Goal: Task Accomplishment & Management: Use online tool/utility

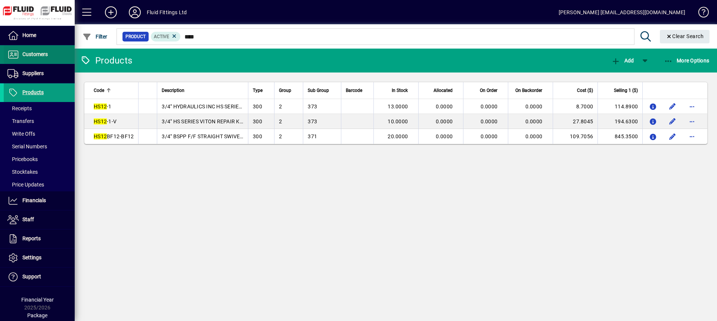
click at [49, 52] on span at bounding box center [39, 55] width 71 height 18
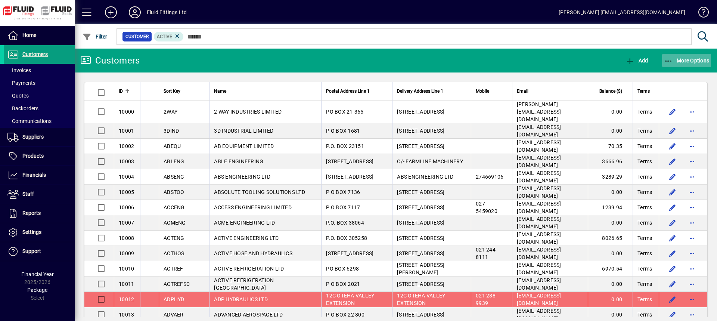
click at [693, 59] on span "More Options" at bounding box center [687, 60] width 46 height 6
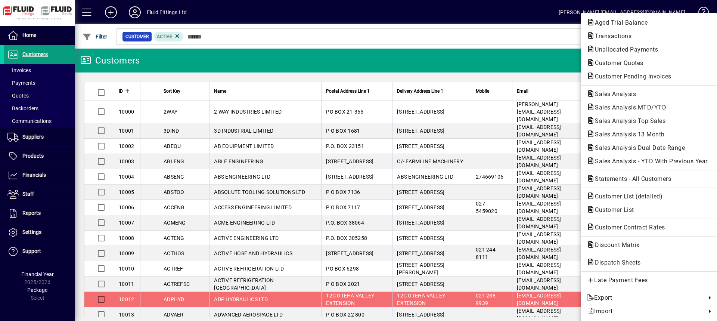
click at [611, 22] on span "Aged Trial Balance" at bounding box center [618, 22] width 65 height 7
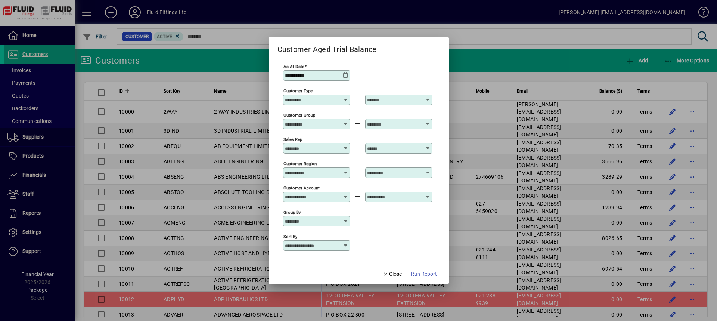
click at [344, 169] on icon at bounding box center [346, 169] width 6 height 0
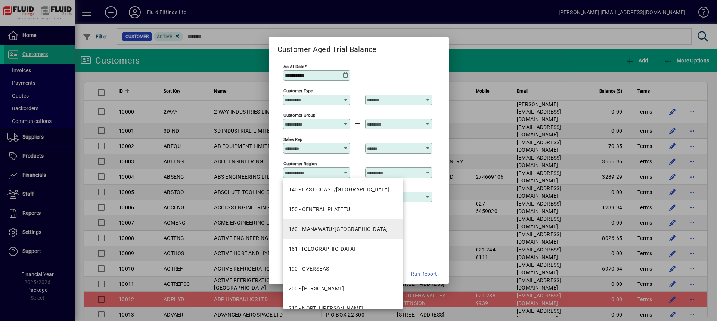
scroll to position [149, 0]
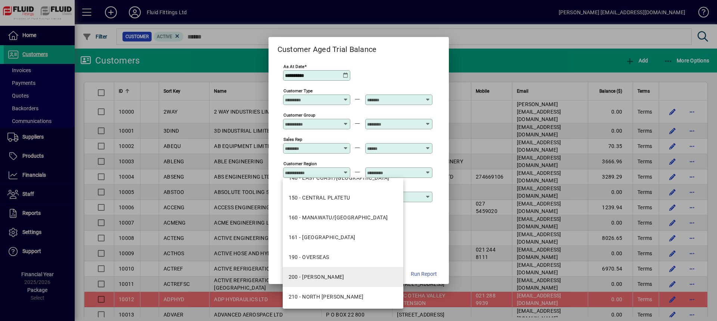
click at [315, 273] on div "200 - [PERSON_NAME]" at bounding box center [317, 277] width 56 height 8
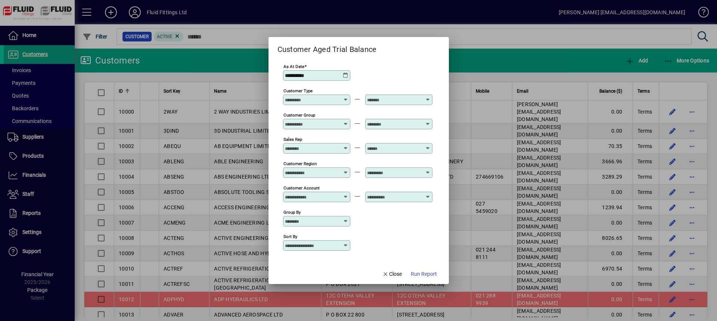
type input "**********"
click at [427, 169] on icon at bounding box center [428, 169] width 6 height 0
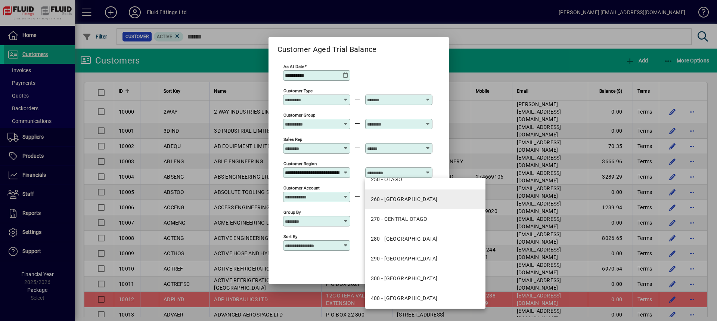
scroll to position [348, 0]
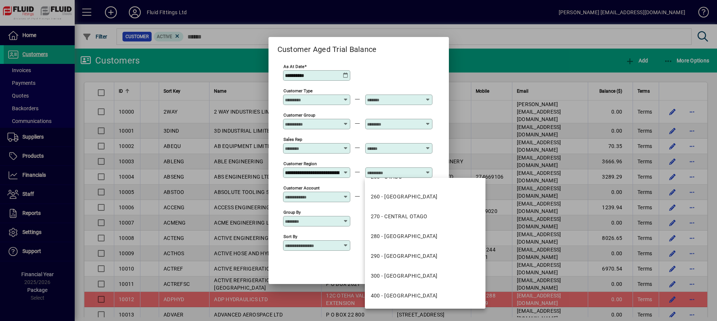
click at [390, 257] on div "290 - [GEOGRAPHIC_DATA]" at bounding box center [404, 256] width 67 height 8
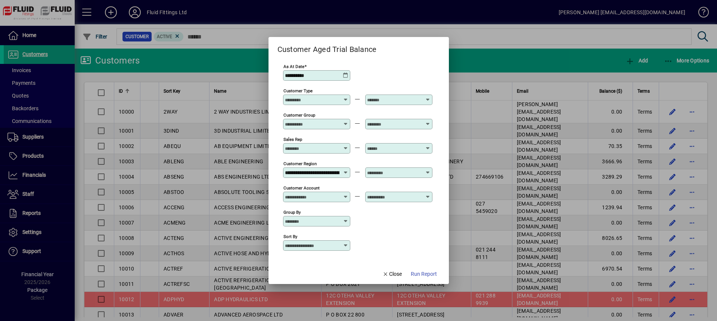
type input "**********"
click at [421, 274] on span "Run Report" at bounding box center [424, 274] width 26 height 8
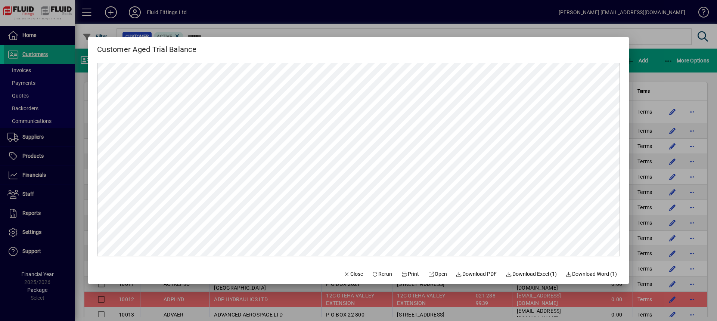
scroll to position [0, 0]
click at [351, 273] on span "Close" at bounding box center [352, 274] width 19 height 8
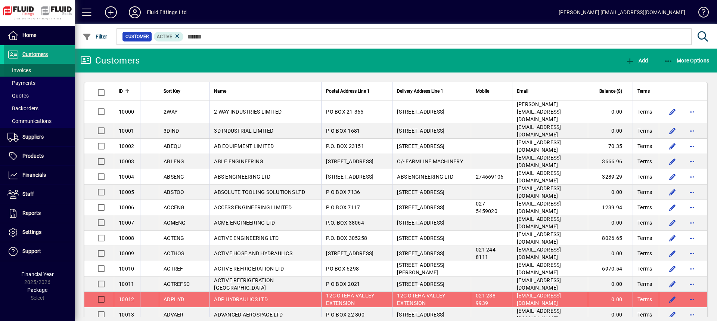
click at [18, 69] on span "Invoices" at bounding box center [19, 70] width 24 height 6
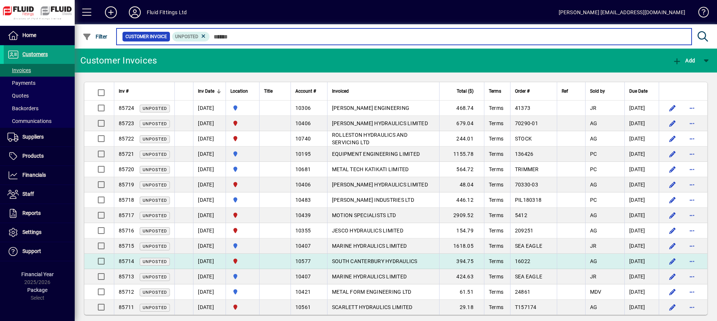
scroll to position [7, 0]
